Goal: Task Accomplishment & Management: Use online tool/utility

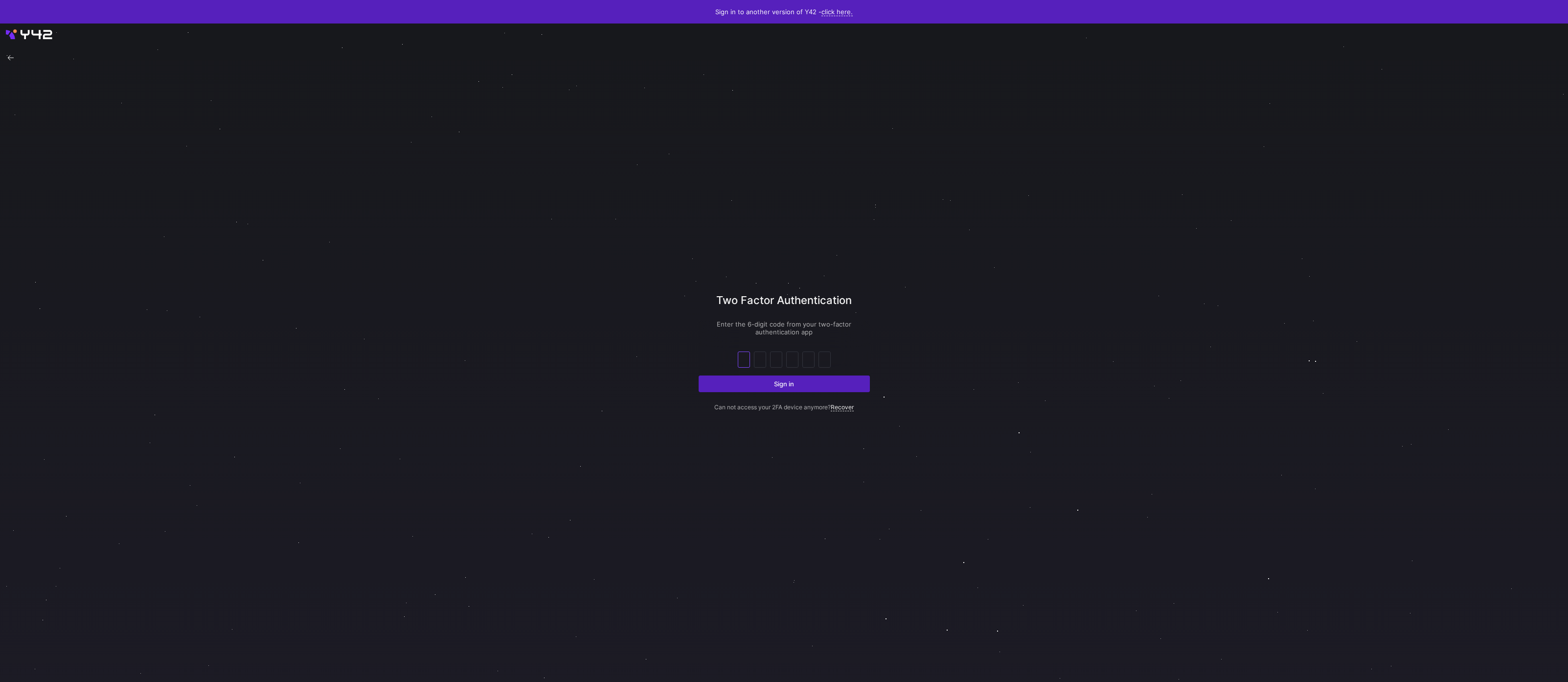
type input "2"
type input "3"
type input "1"
type input "8"
type input "2"
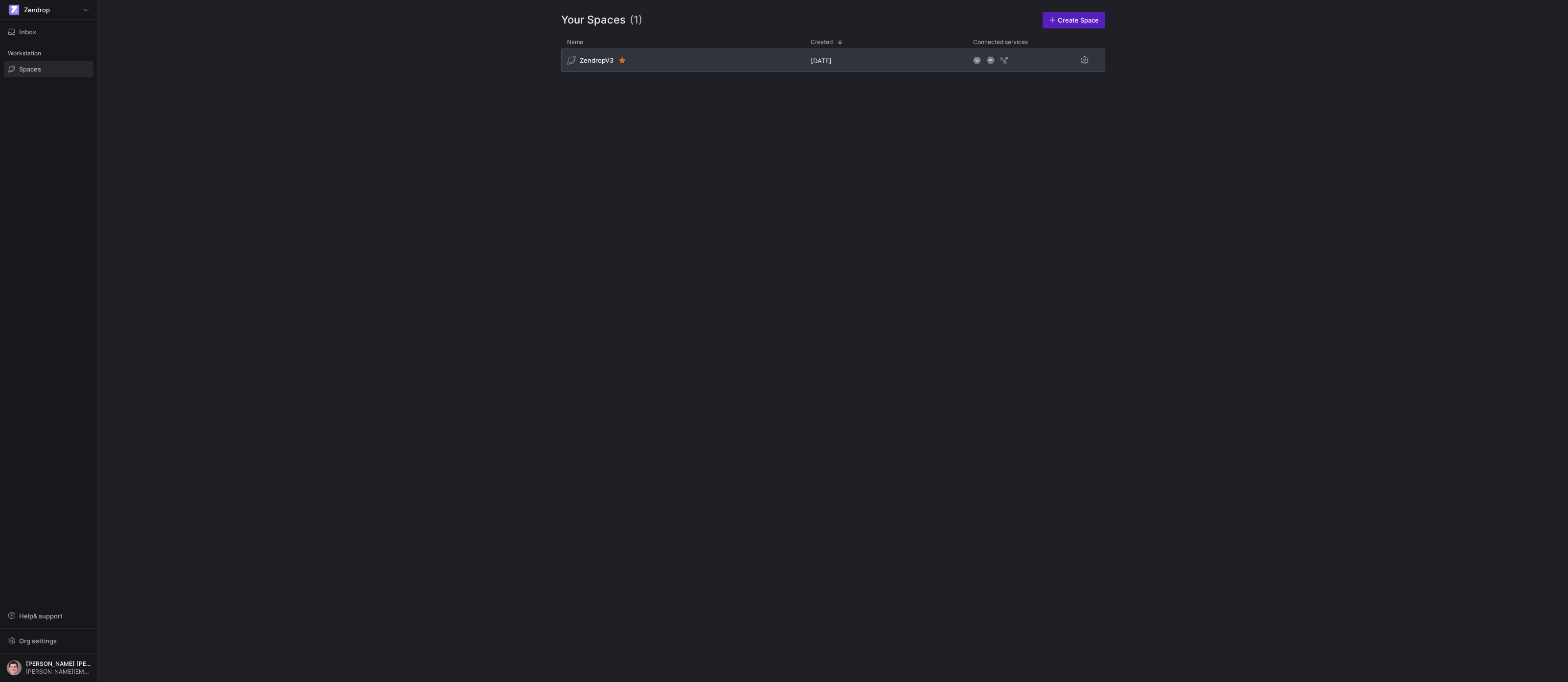
click at [729, 52] on div "ZendropV3" at bounding box center [683, 60] width 244 height 23
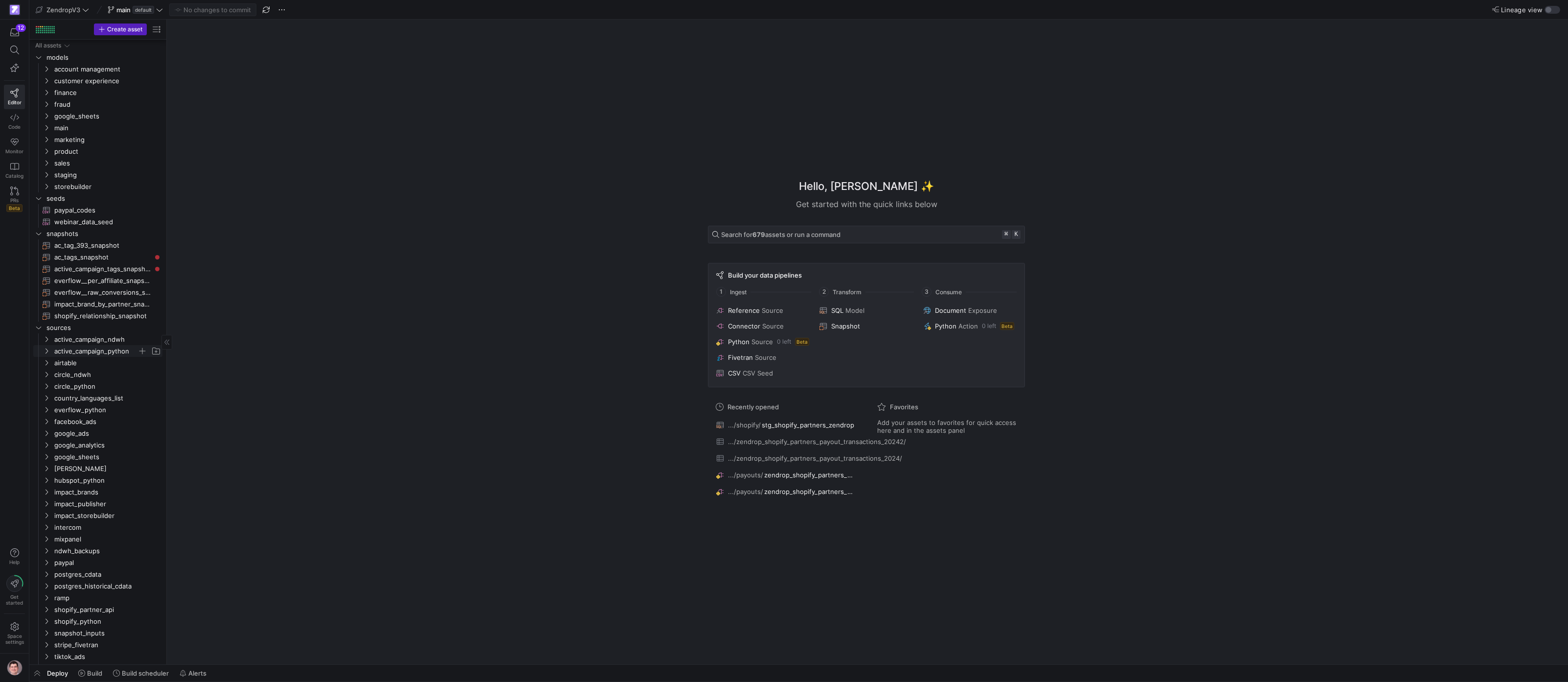
scroll to position [10, 0]
click at [90, 572] on span "postgres_historical_cdata" at bounding box center [95, 572] width 83 height 11
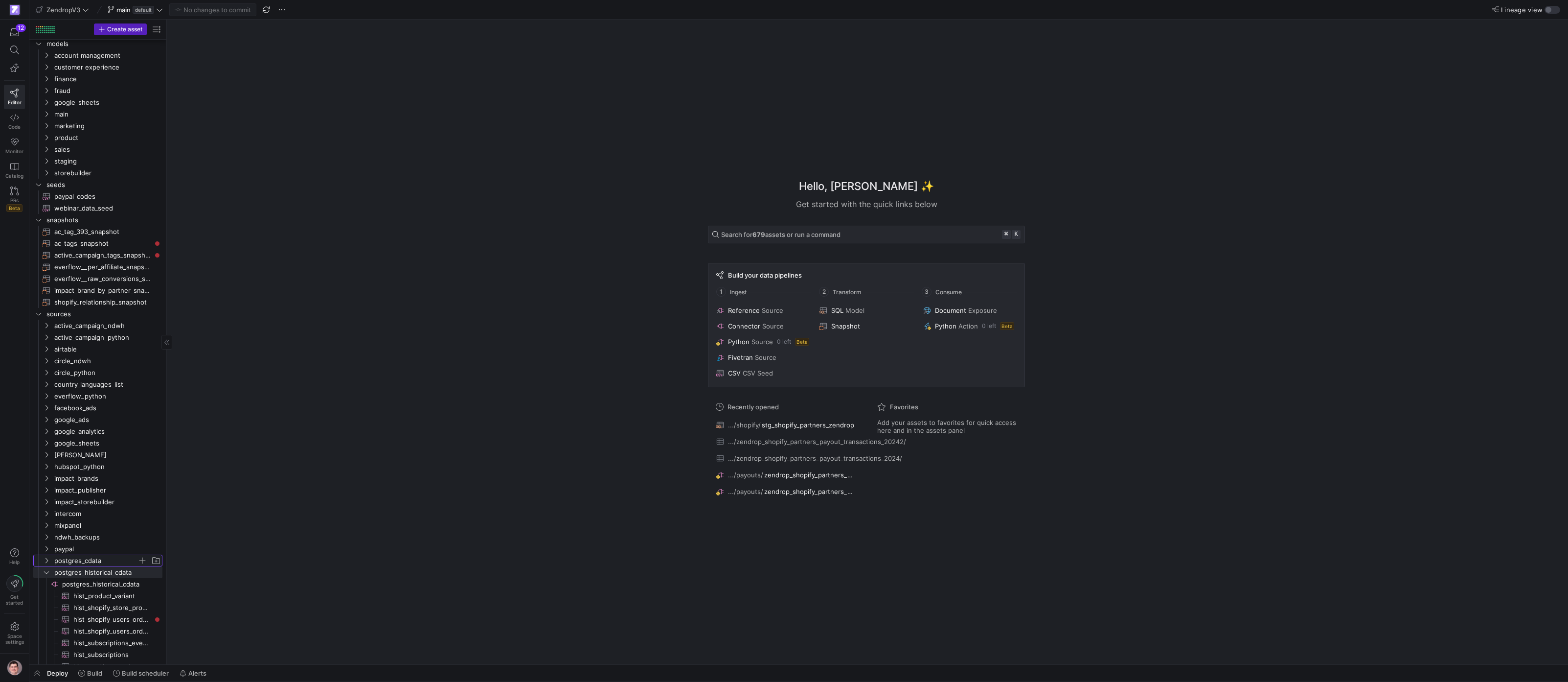
click at [90, 564] on span "postgres_cdata" at bounding box center [95, 561] width 83 height 11
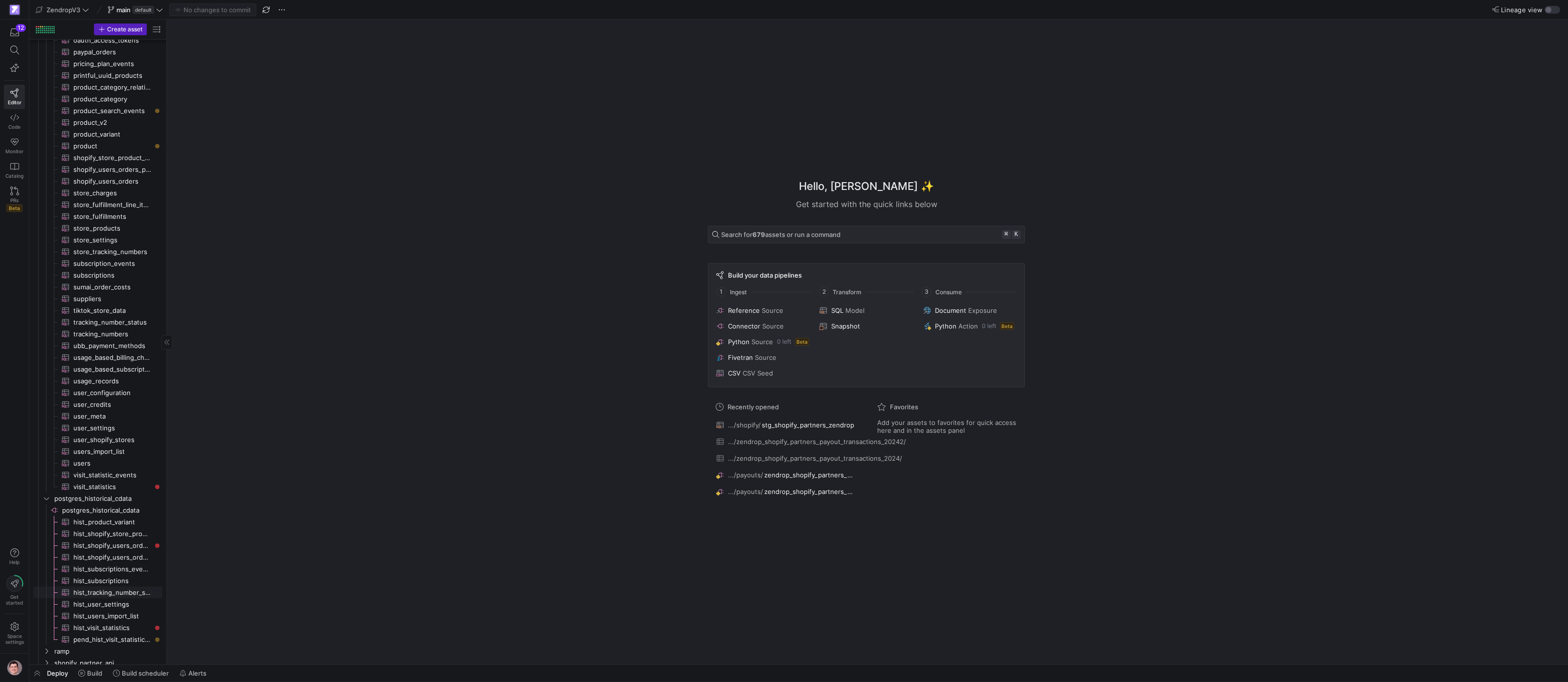
scroll to position [683, 0]
click at [108, 493] on span "visit_statistics​​​​​​​​​" at bounding box center [113, 491] width 78 height 11
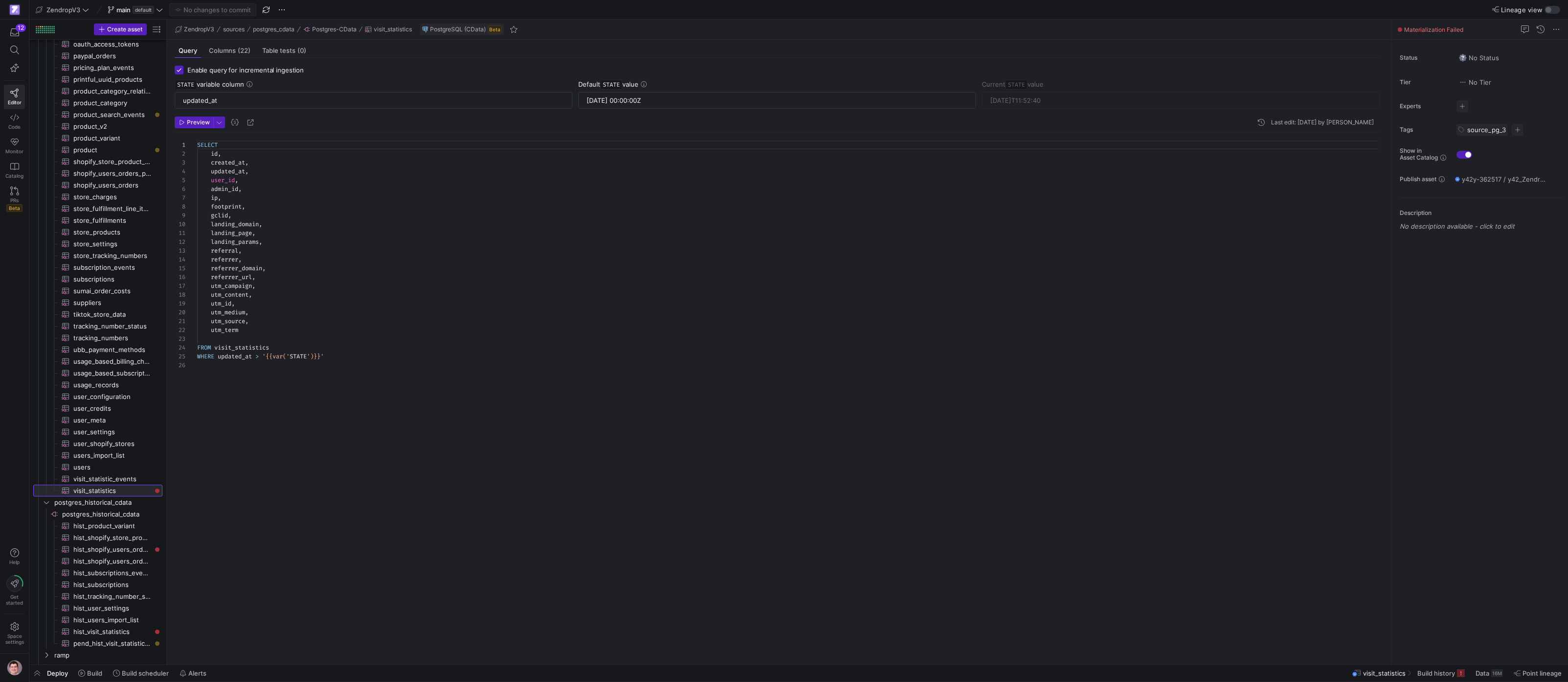
scroll to position [89, 0]
click at [1427, 671] on span "Build history" at bounding box center [1437, 673] width 37 height 7
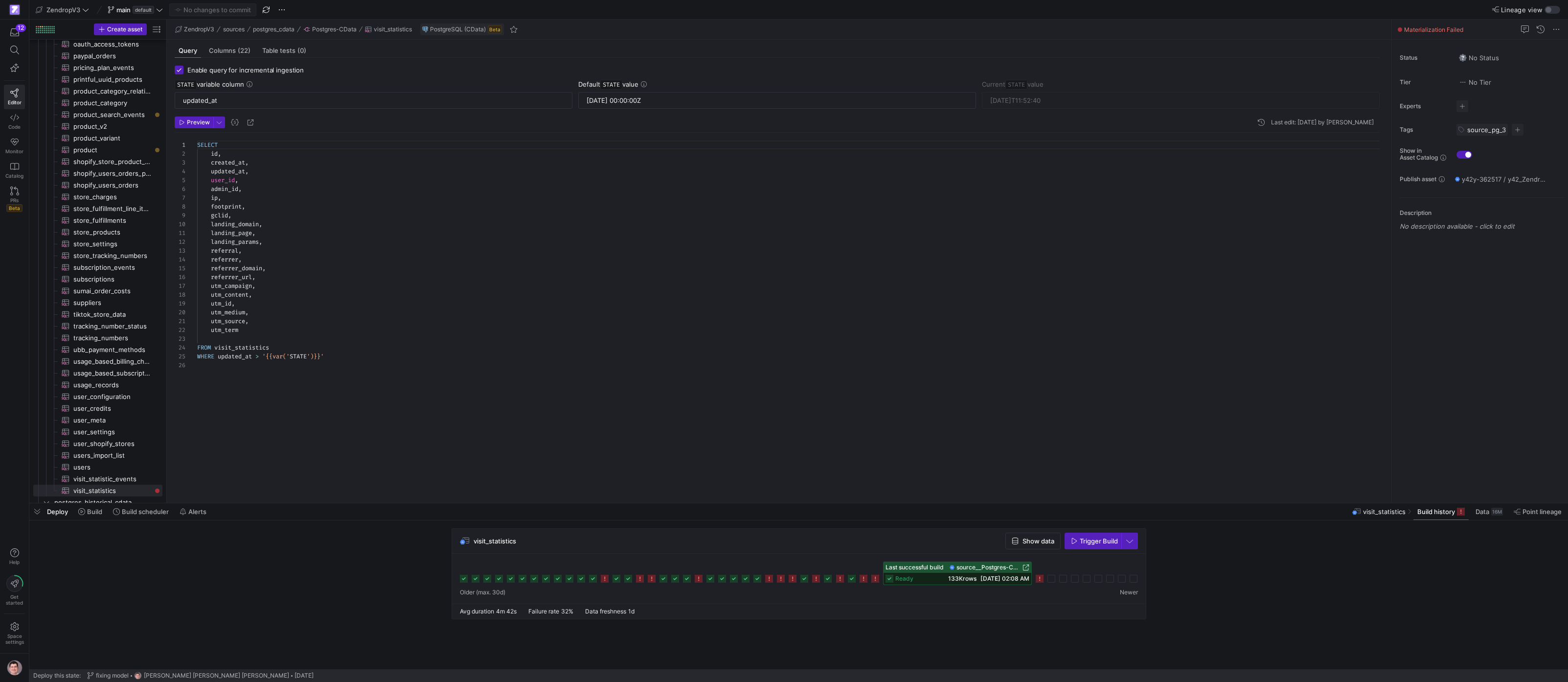
click at [853, 579] on icon at bounding box center [852, 579] width 7 height 7
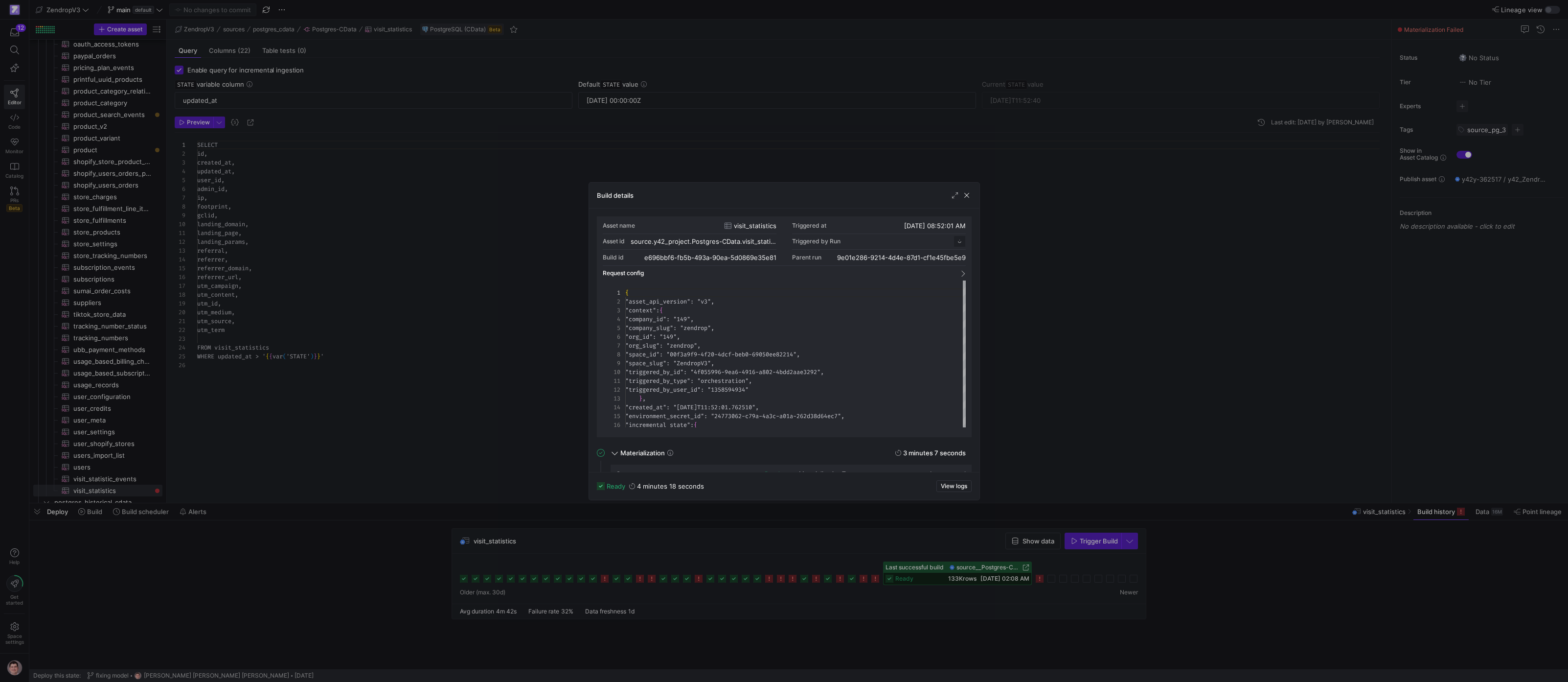
scroll to position [89, 0]
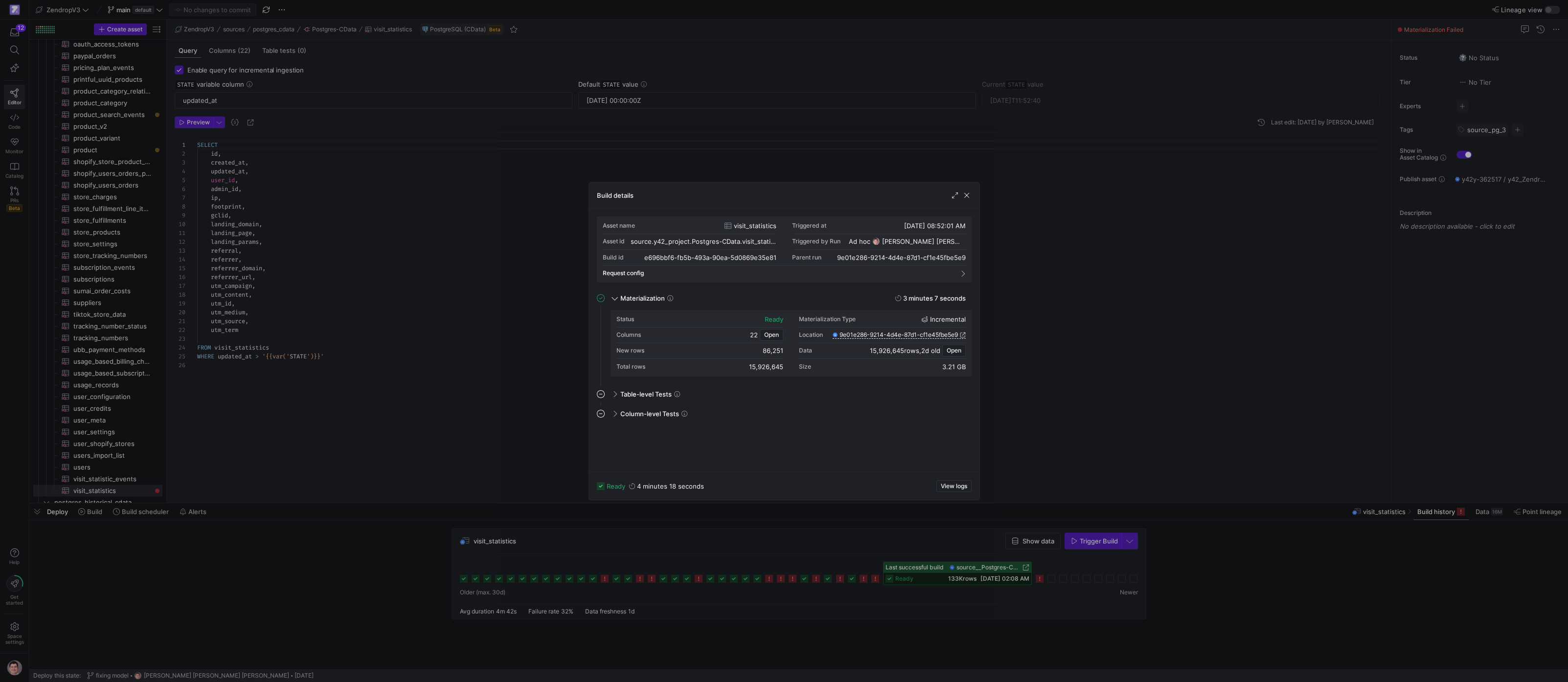
click at [854, 552] on div at bounding box center [784, 341] width 1568 height 682
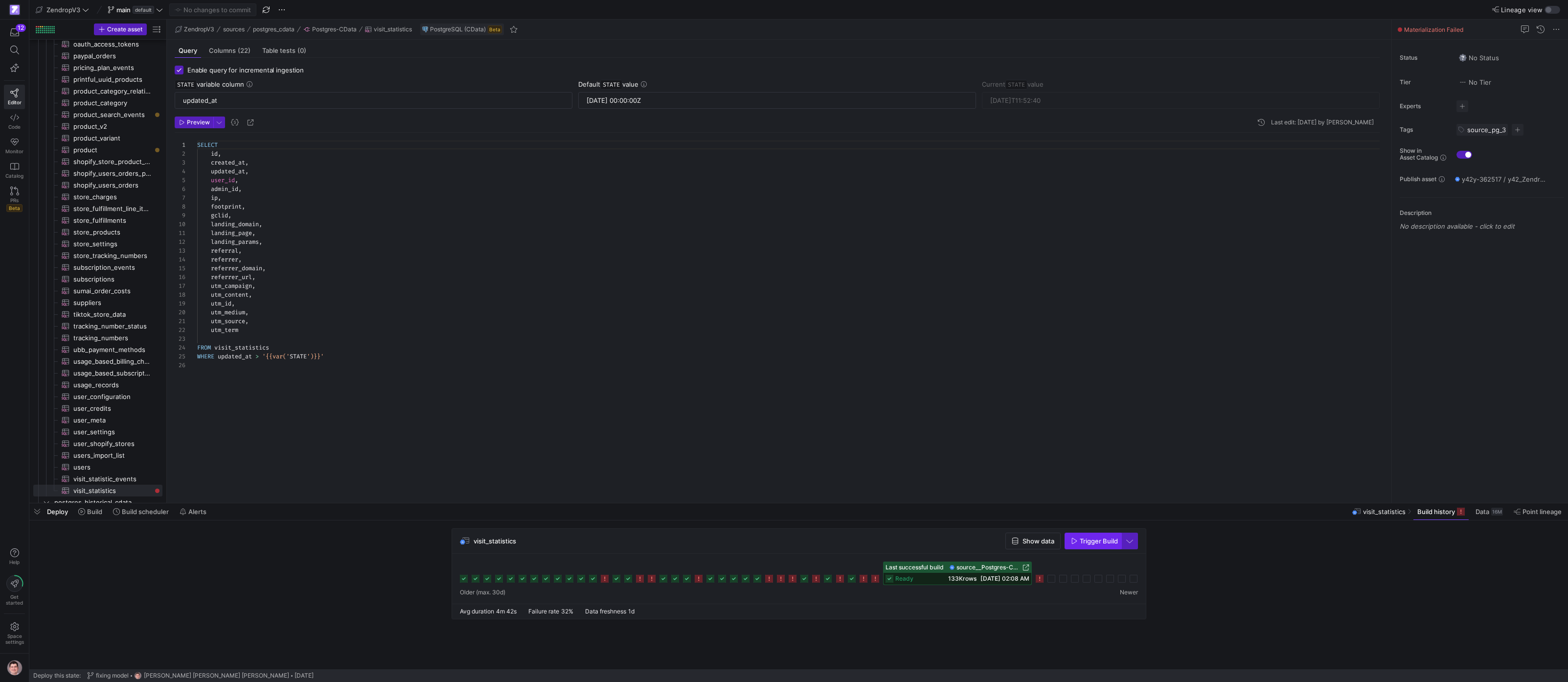
click at [1112, 546] on span "button" at bounding box center [1093, 540] width 56 height 16
click at [1515, 129] on span "button" at bounding box center [1518, 130] width 12 height 12
type input "source_pg_4"
click at [1480, 260] on span ""source_pg_4"" at bounding box center [1496, 258] width 44 height 7
click at [1473, 306] on div at bounding box center [784, 341] width 1568 height 682
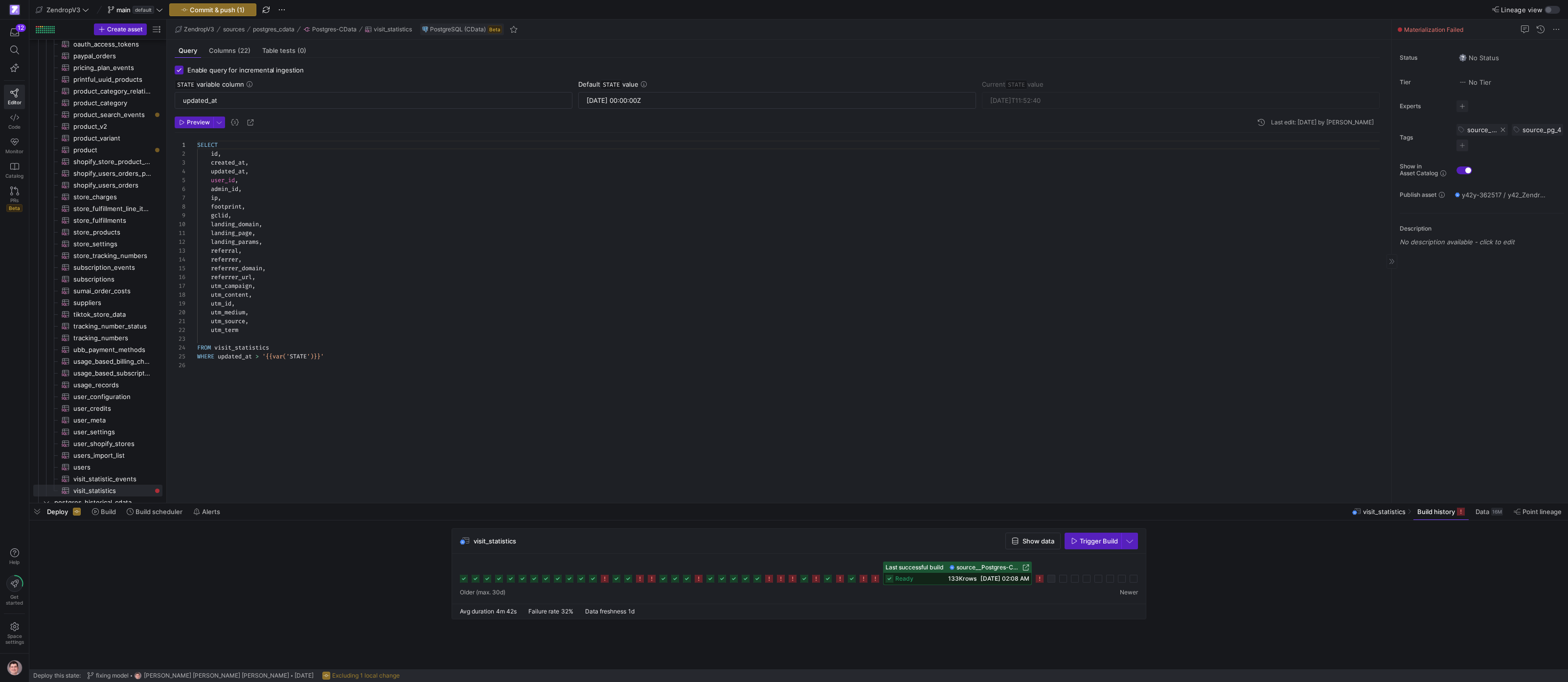
click at [1504, 128] on span at bounding box center [1503, 130] width 6 height 6
click at [151, 512] on span "Build scheduler" at bounding box center [158, 512] width 47 height 7
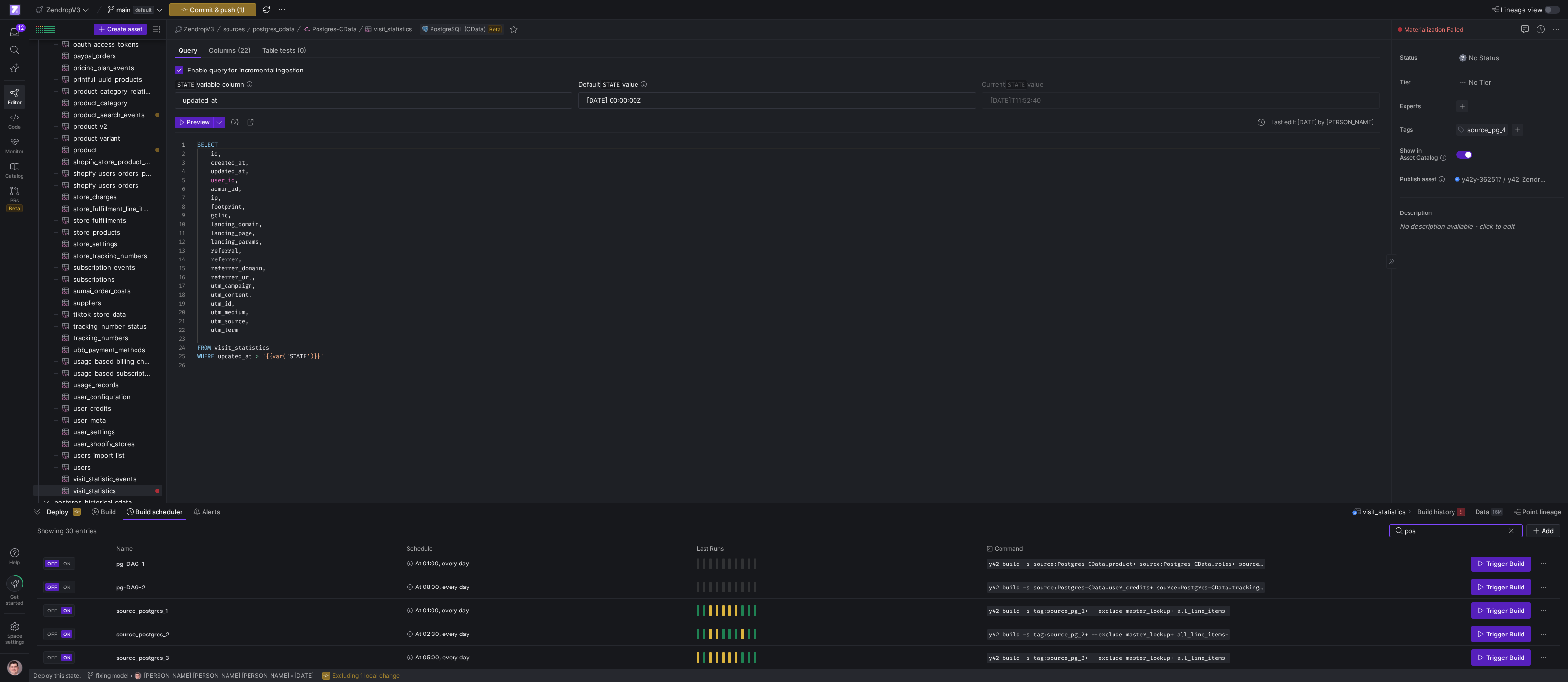
scroll to position [30, 0]
type input "postgres"
click at [1229, 658] on span "Press SPACE to select this row." at bounding box center [1223, 658] width 10 height 10
click at [40, 512] on span "button" at bounding box center [37, 512] width 16 height 17
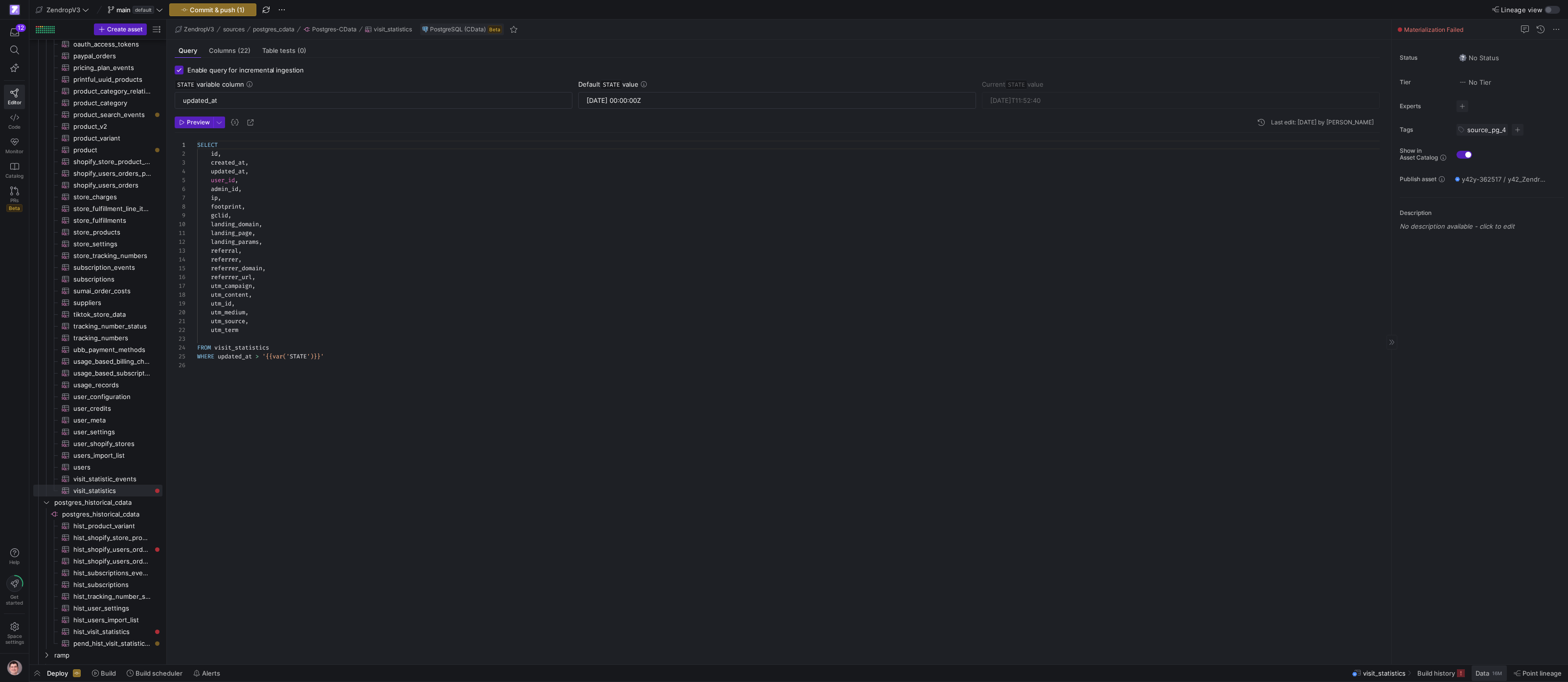
click at [1484, 670] on span "Data" at bounding box center [1482, 673] width 14 height 7
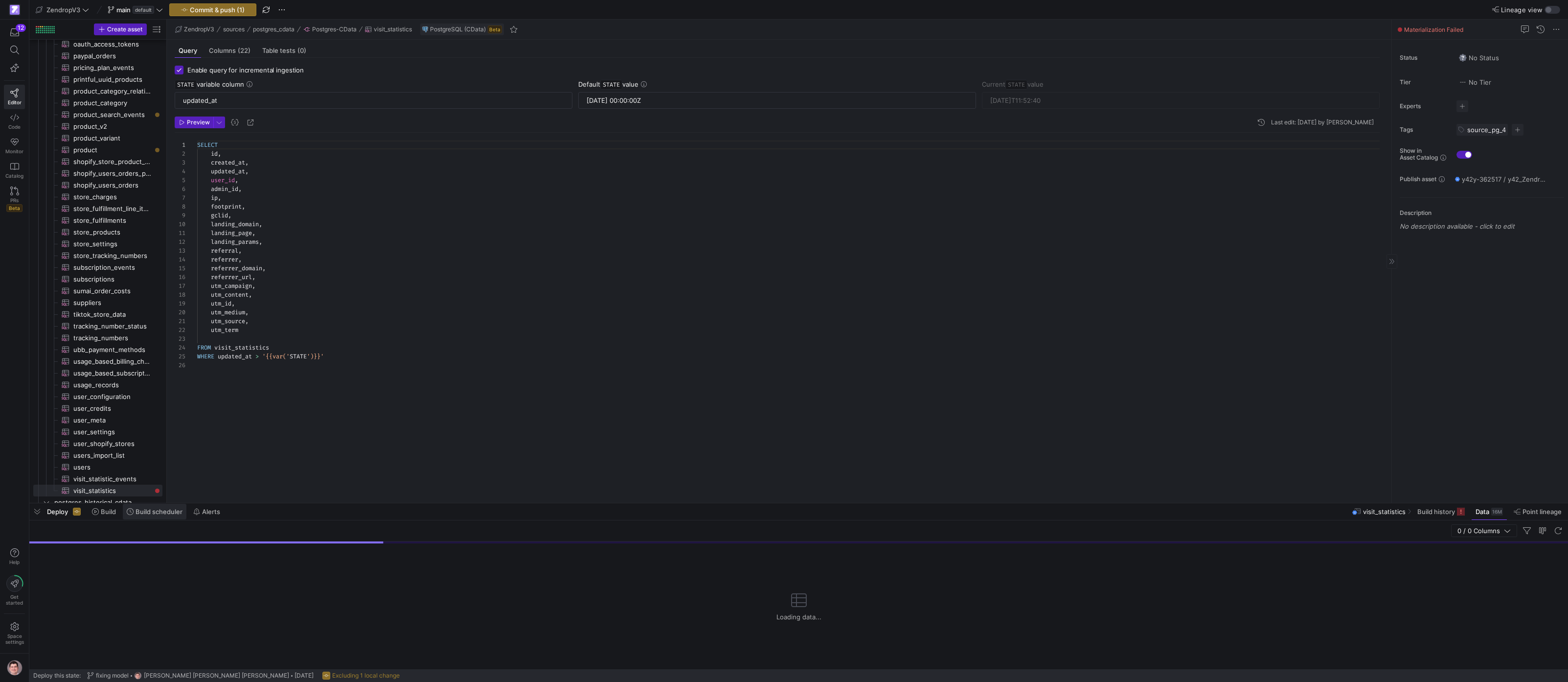
click at [170, 512] on span "Build scheduler" at bounding box center [158, 512] width 47 height 7
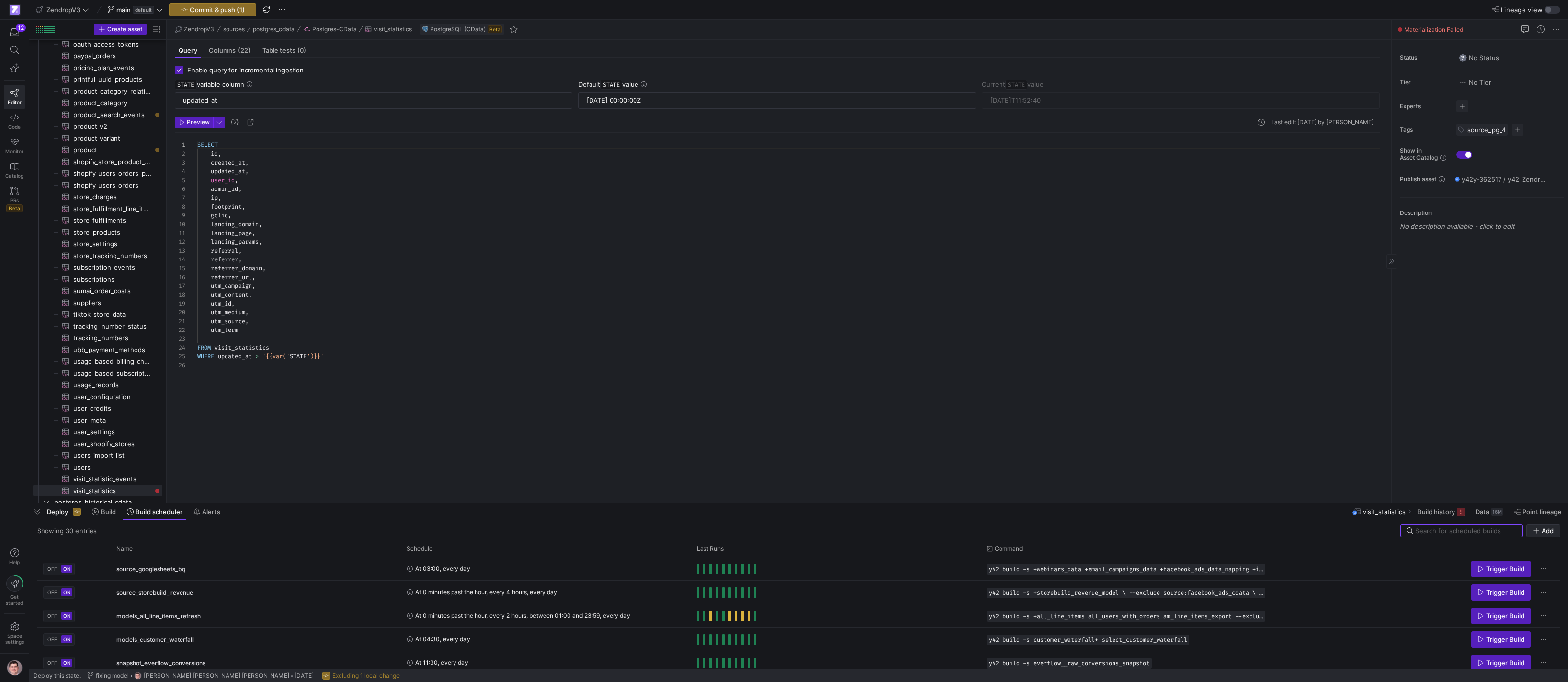
click at [1541, 529] on span "Add" at bounding box center [1544, 530] width 21 height 7
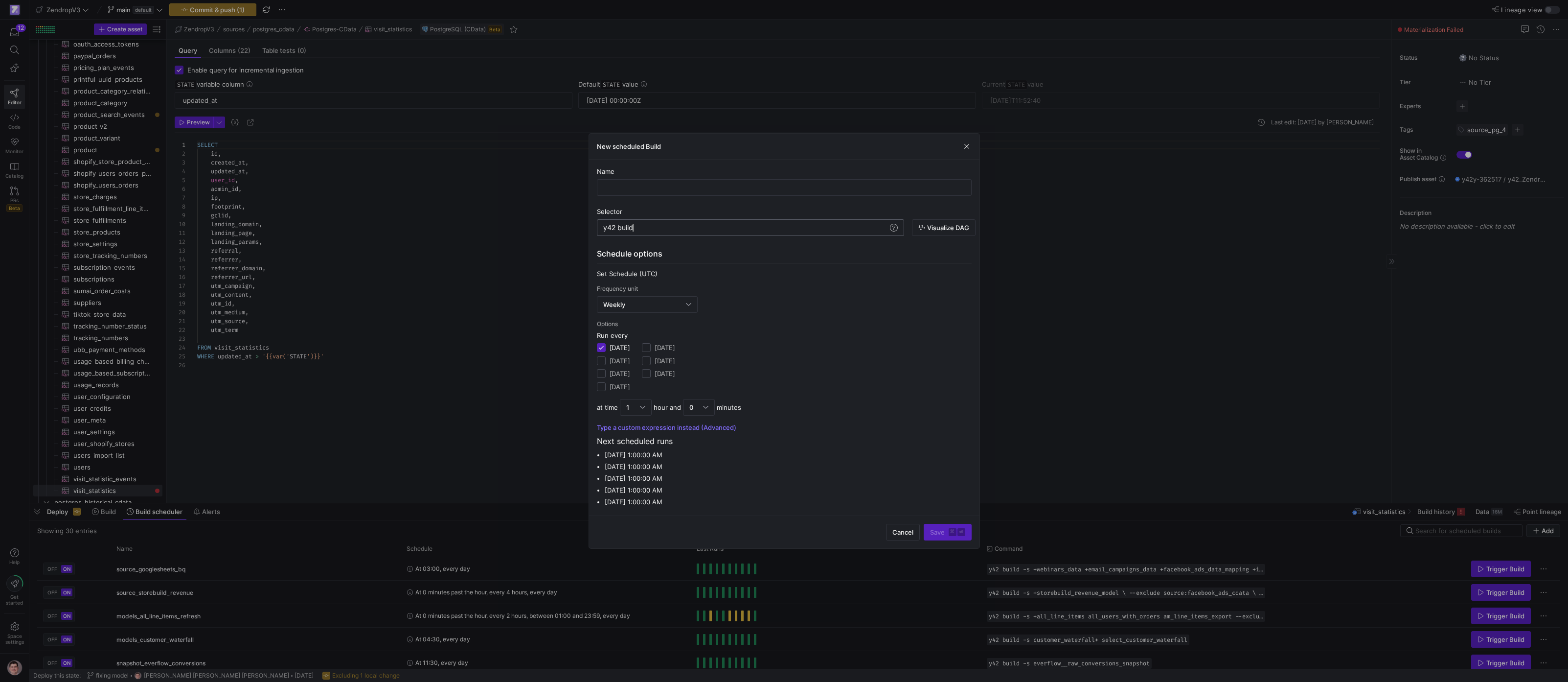
click at [739, 229] on div "y42 build" at bounding box center [746, 227] width 285 height 7
click at [699, 229] on div "y42 build -s tag:source_pg_3+ --exclude master_loo kup+ all_line_items+" at bounding box center [746, 227] width 285 height 7
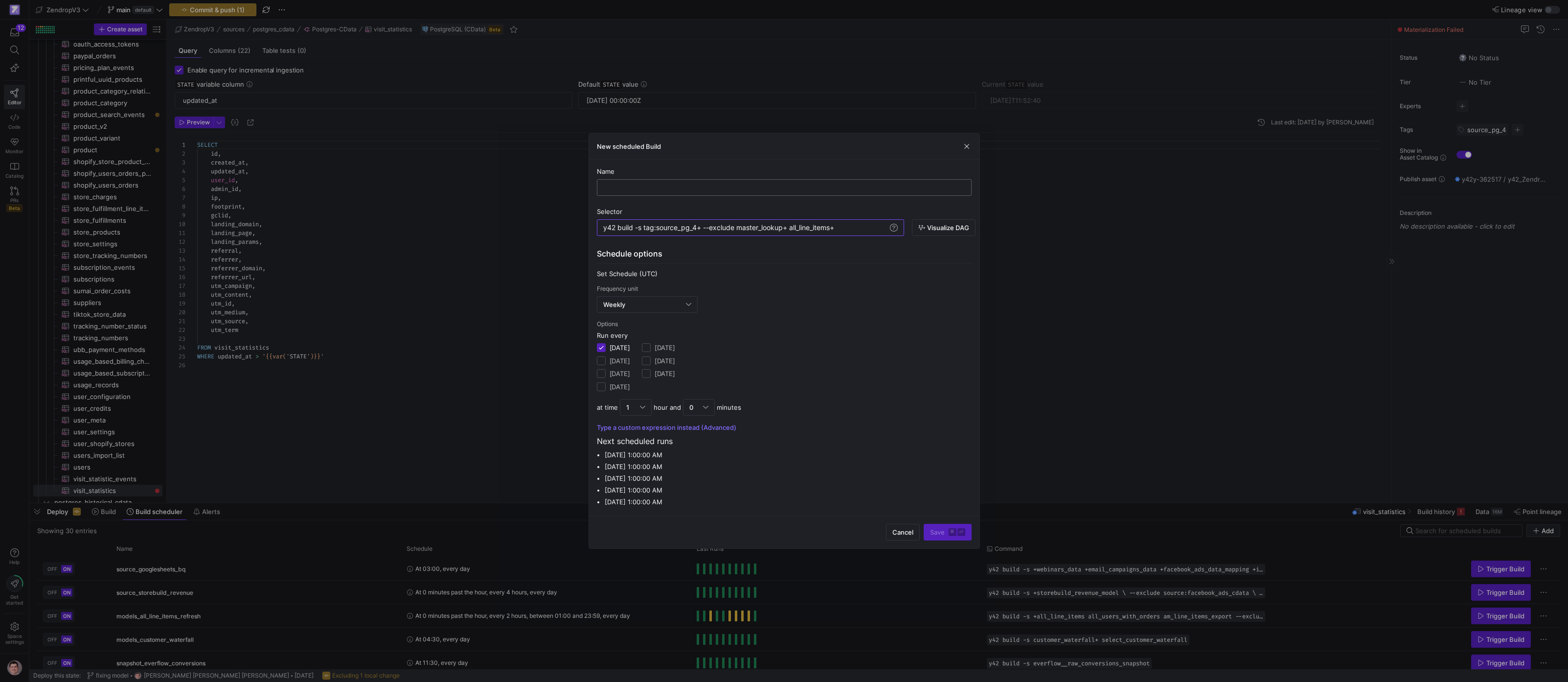
click at [747, 181] on div at bounding box center [784, 187] width 358 height 16
click at [748, 182] on div at bounding box center [784, 187] width 358 height 16
type input "source_pg_4"
click at [681, 304] on div "Weekly" at bounding box center [645, 304] width 83 height 7
click at [653, 355] on span "Daily" at bounding box center [648, 354] width 92 height 7
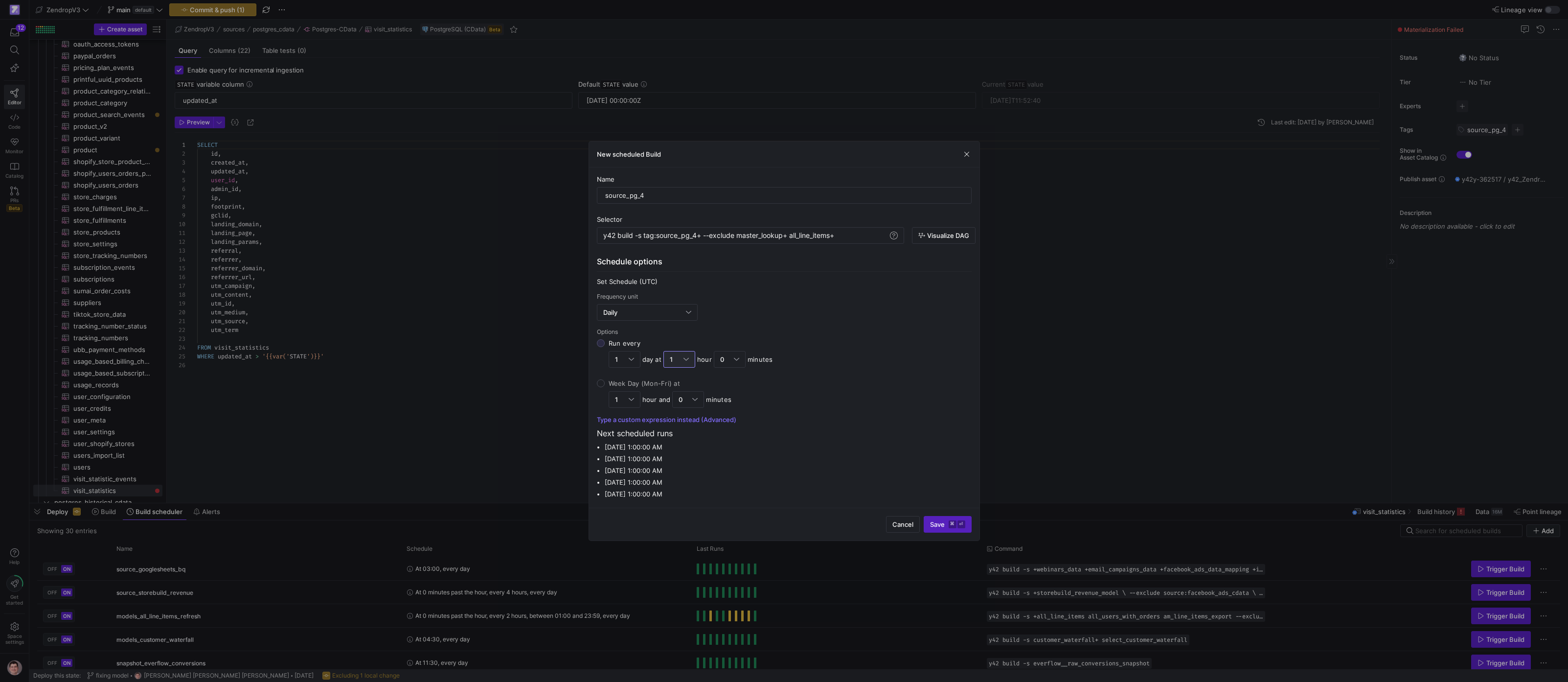
click at [689, 358] on div at bounding box center [687, 359] width 6 height 7
click at [605, 347] on input "Run every 1 day at 1 hour 0 minutes" at bounding box center [601, 343] width 7 height 7
click at [678, 465] on span "8" at bounding box center [679, 463] width 23 height 7
click at [946, 522] on span "Save ⌘ ⏎" at bounding box center [948, 524] width 35 height 7
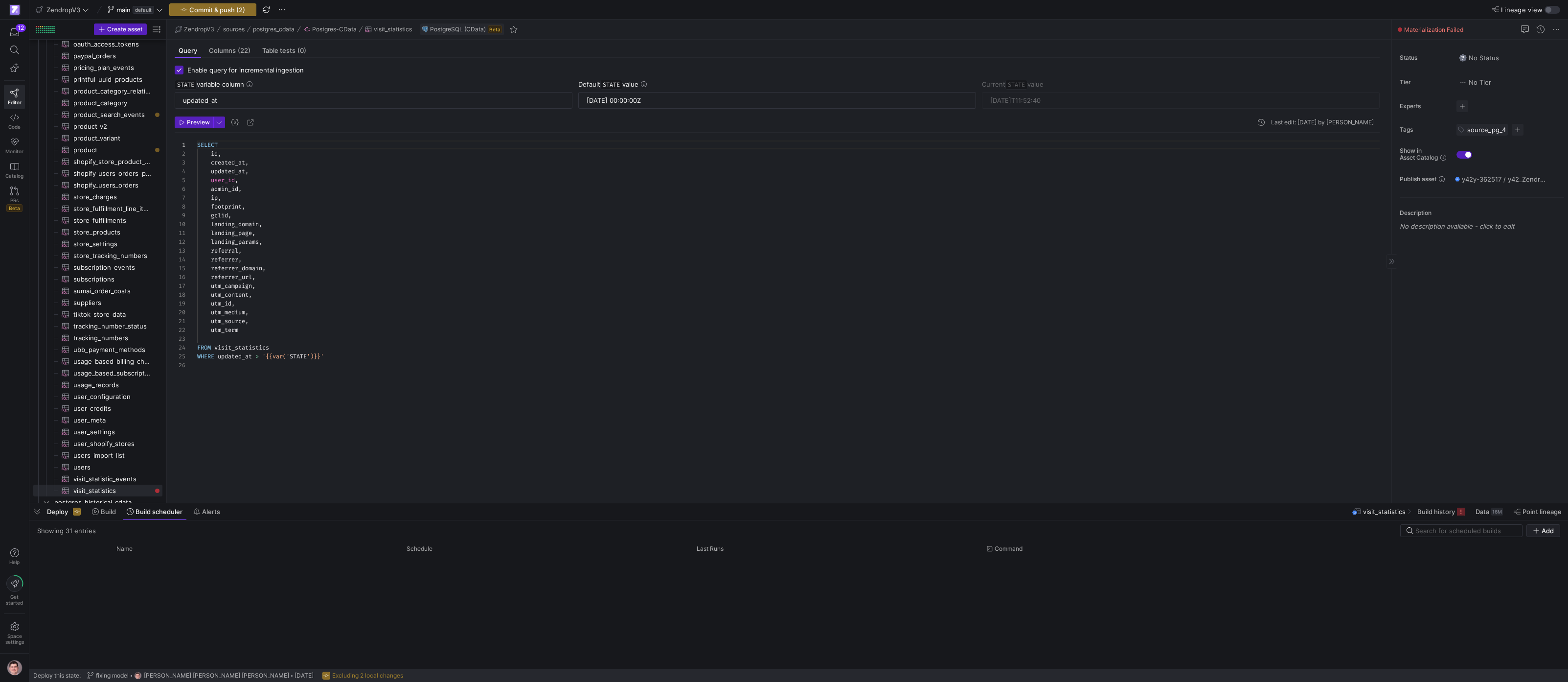
scroll to position [617, 0]
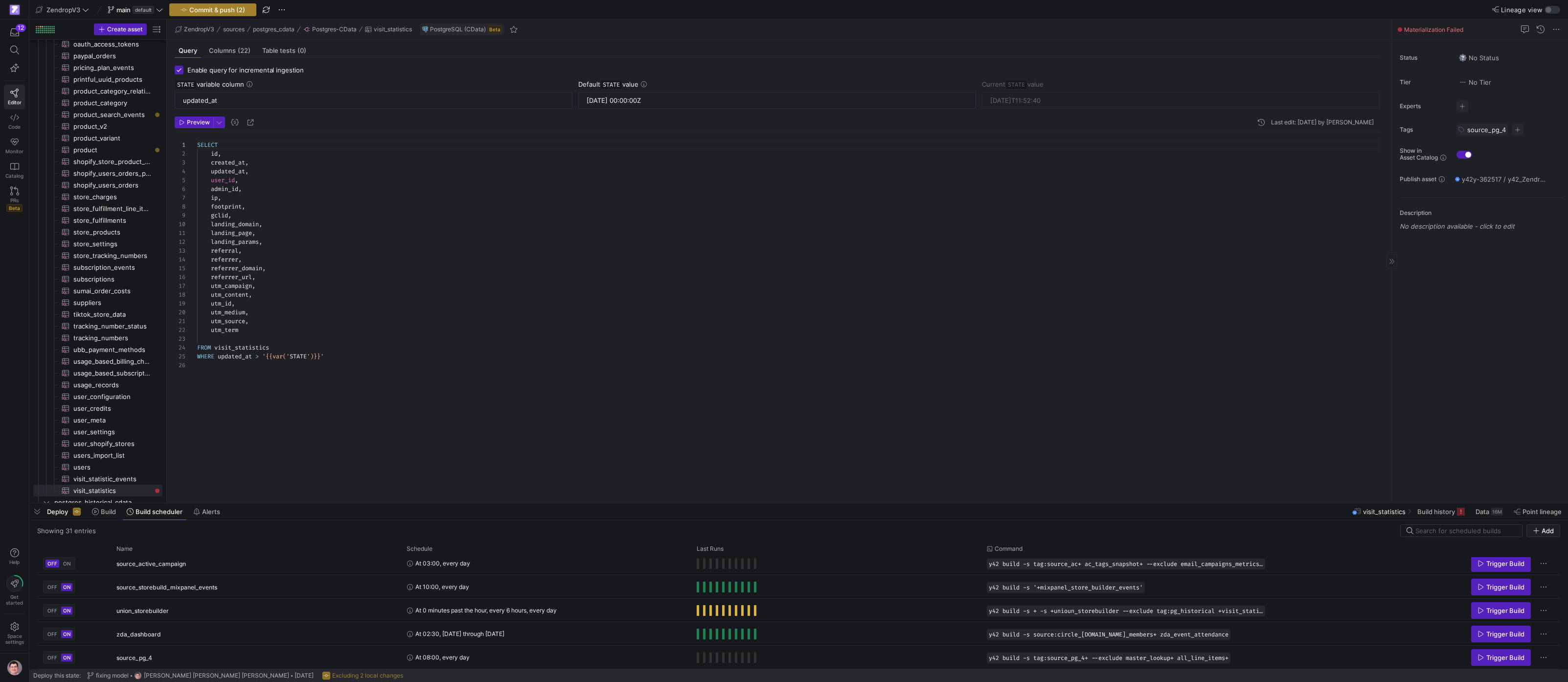
click at [247, 12] on span "button" at bounding box center [212, 9] width 86 height 12
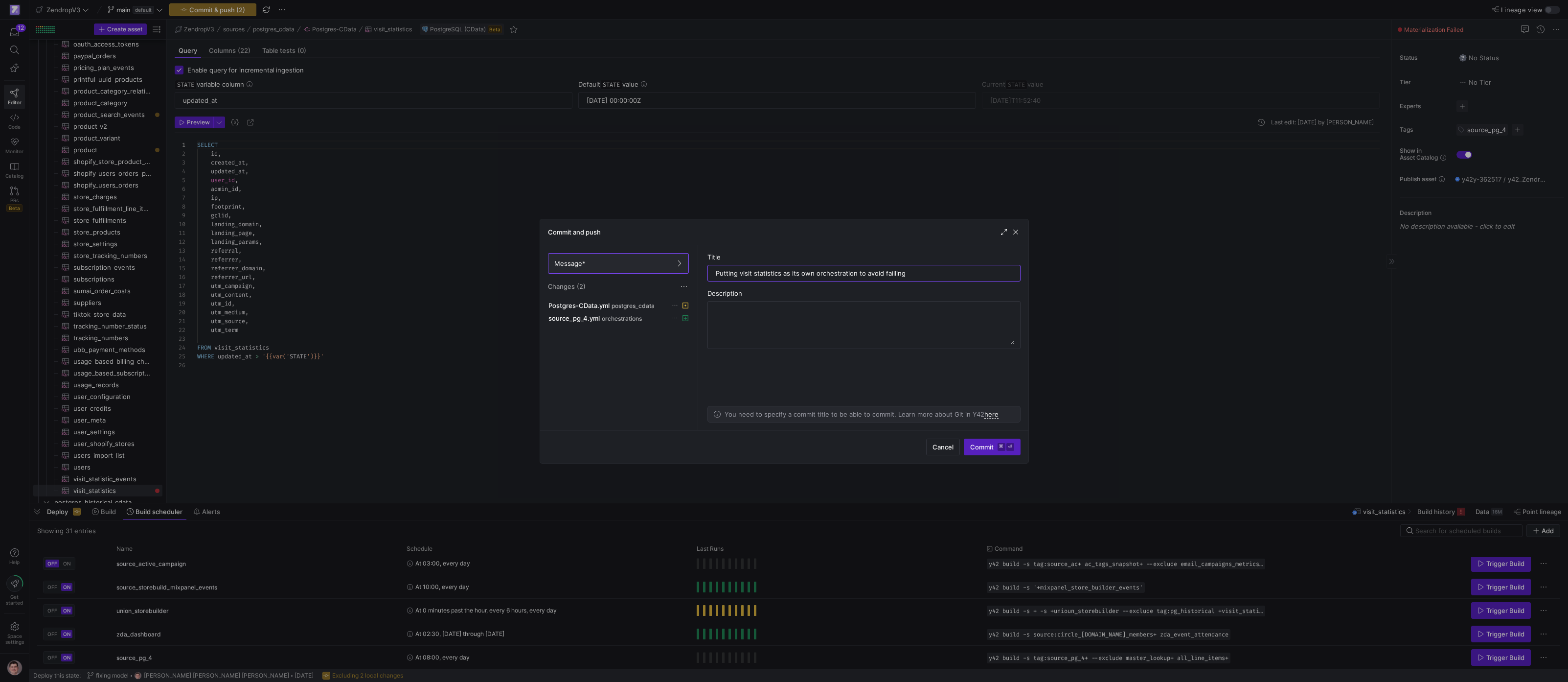
type input "Putting visit statistics as its own orchestration to avoid failling"
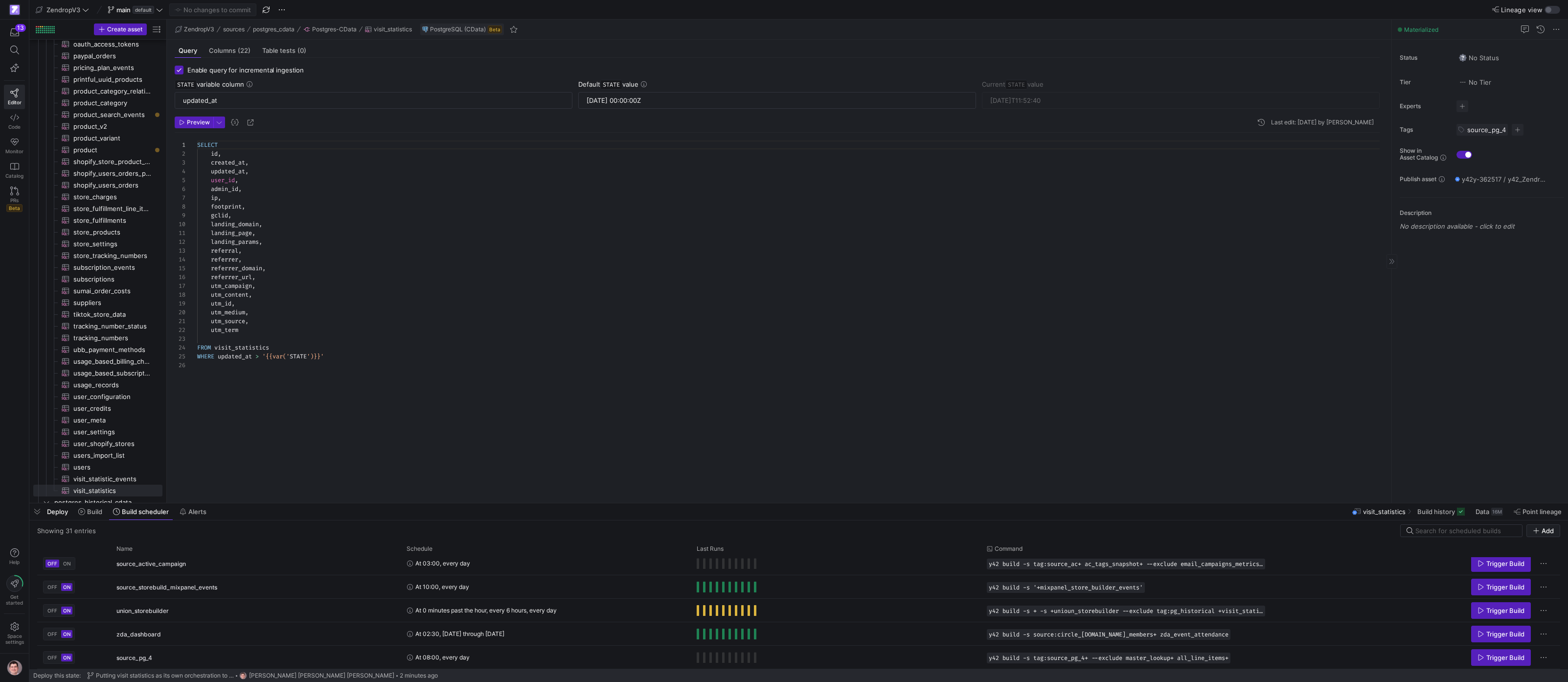
type input "2025-09-13T05:03:31"
